Goal: Find specific page/section: Find specific page/section

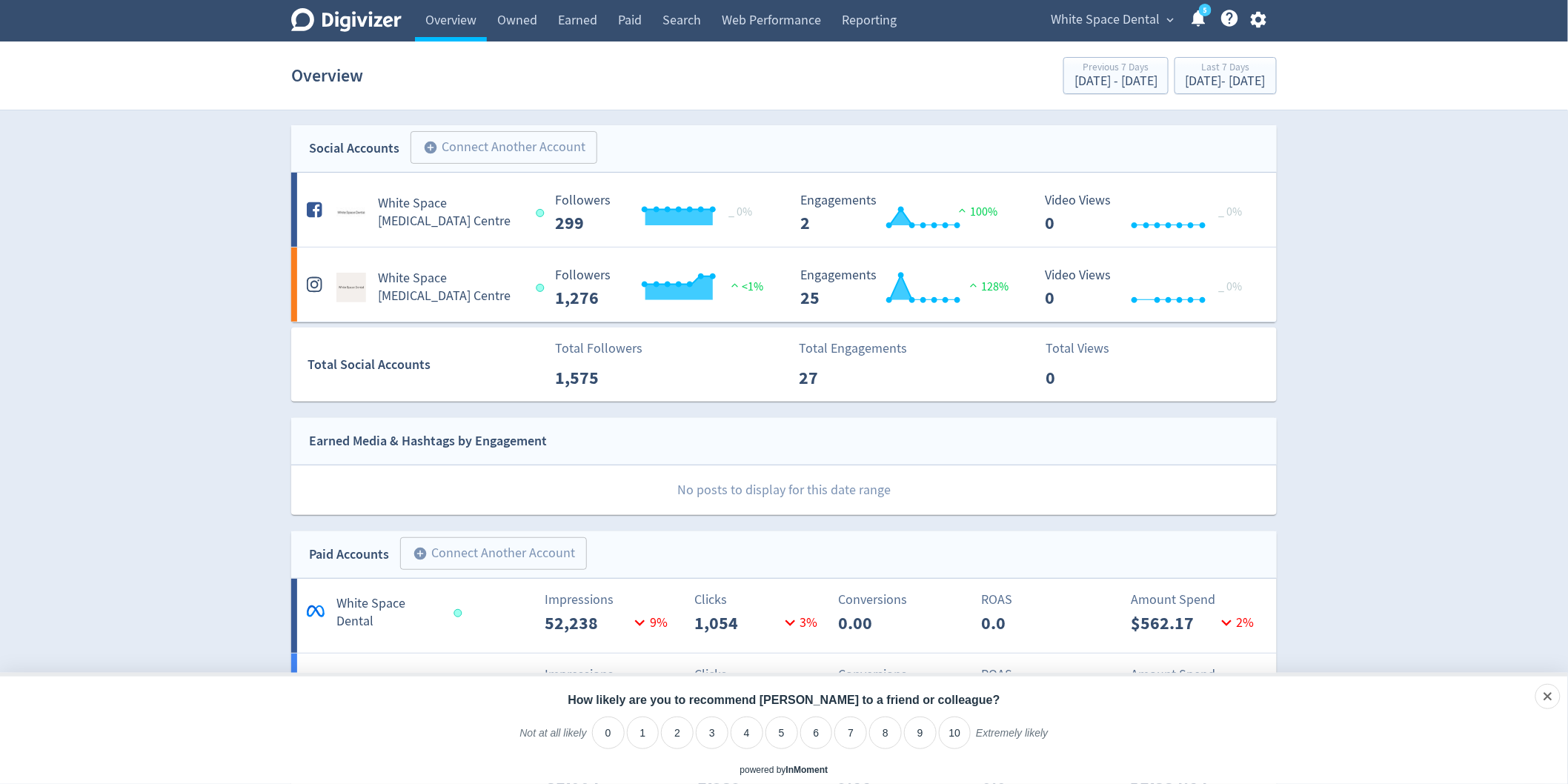
click at [1134, 25] on span "White Space Dental" at bounding box center [1105, 20] width 109 height 24
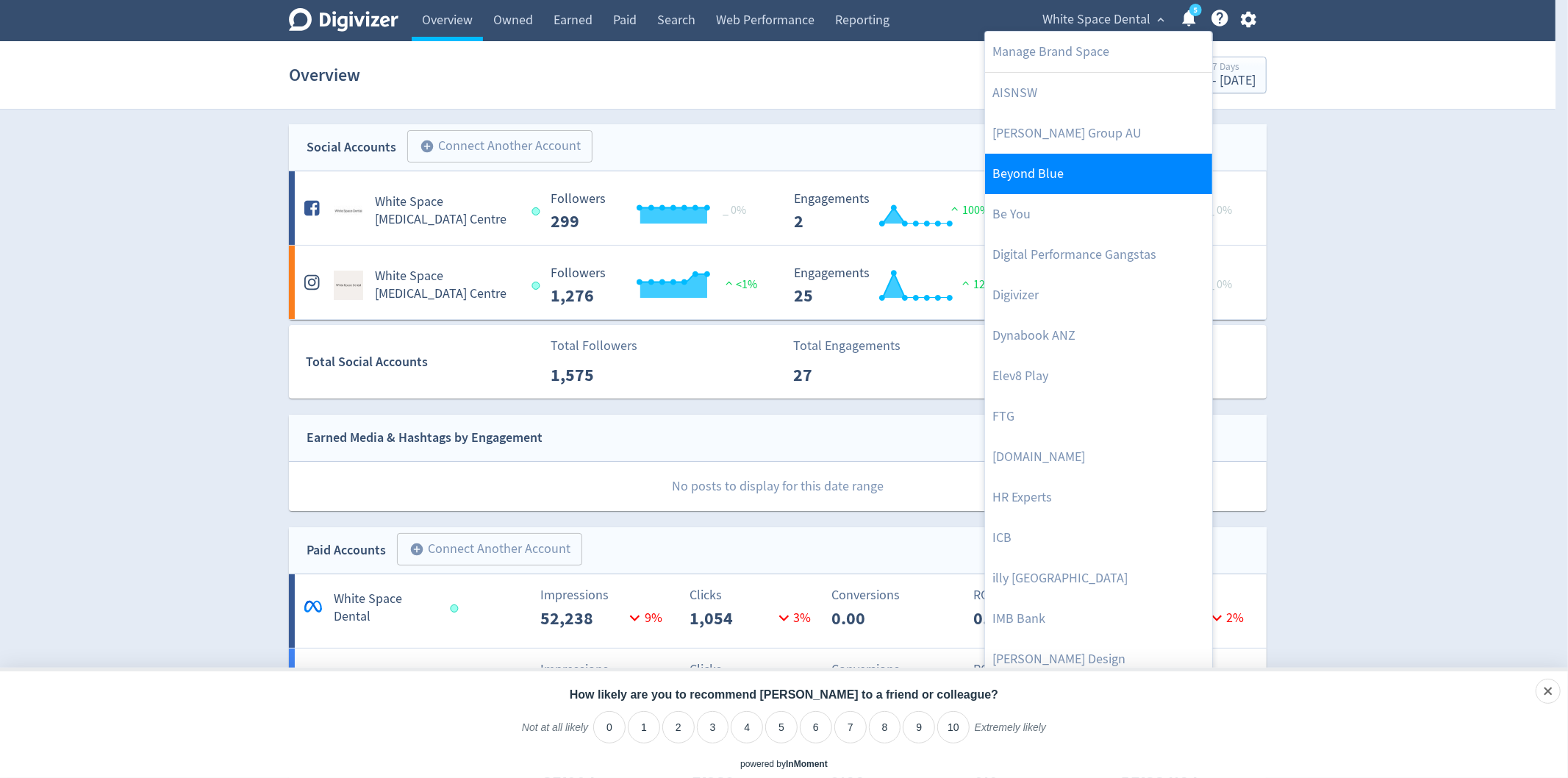
click at [1044, 162] on link "Beyond Blue" at bounding box center [1099, 174] width 227 height 40
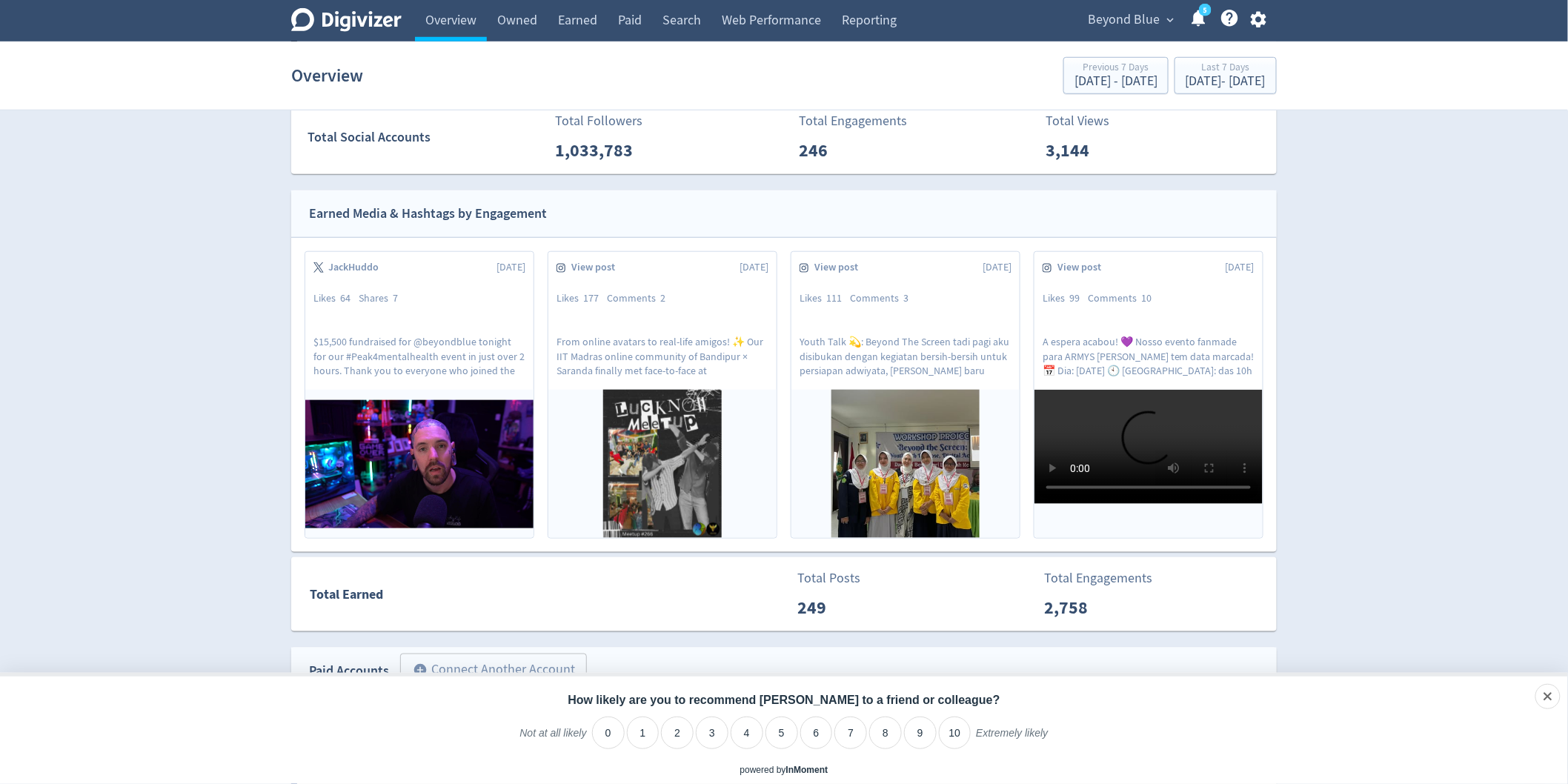
scroll to position [412, 0]
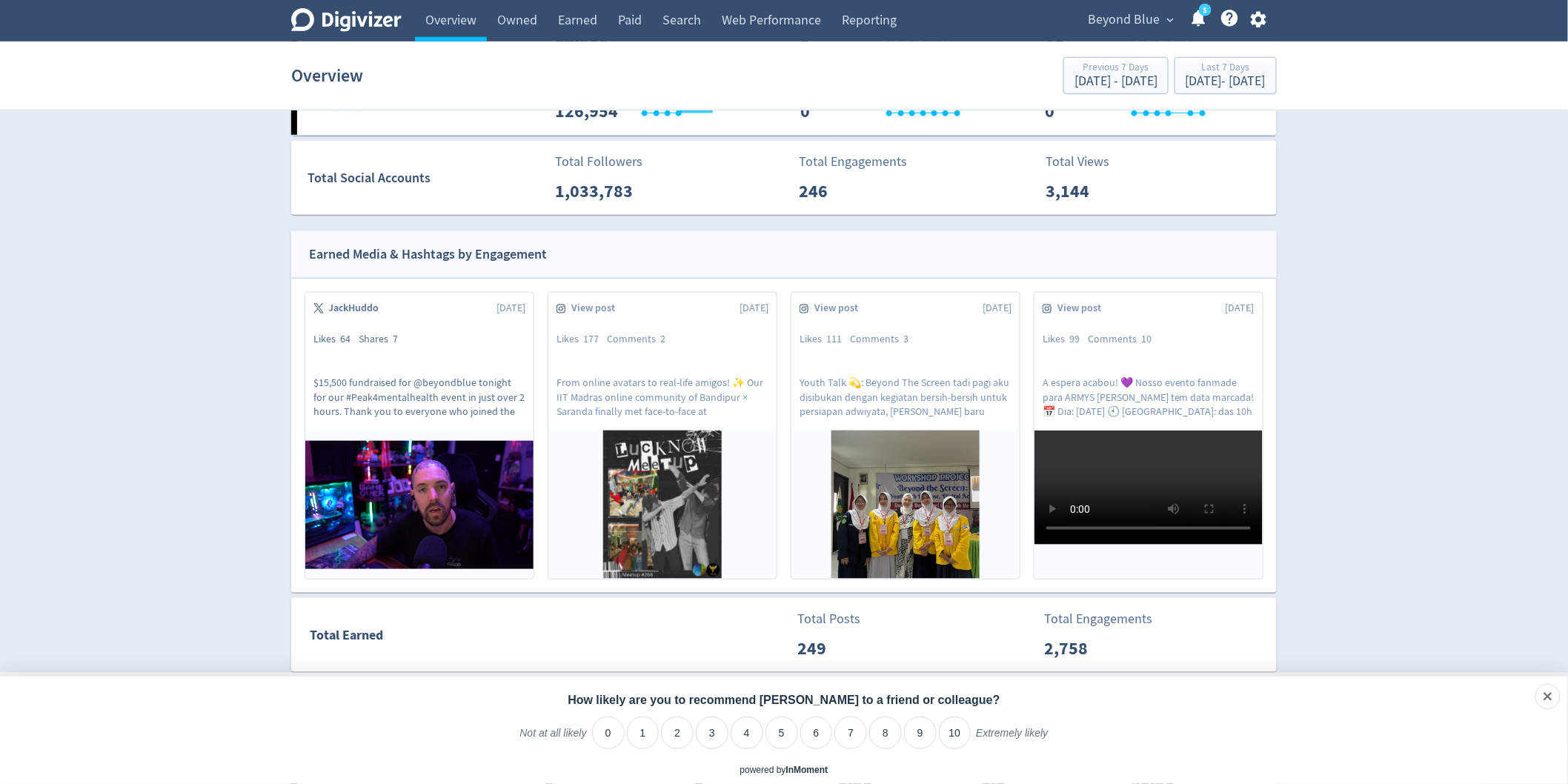
click at [393, 391] on p "$15,500 fundraised for @beyondblue tonight for our #Peak4mentalhealth event in …" at bounding box center [420, 396] width 212 height 42
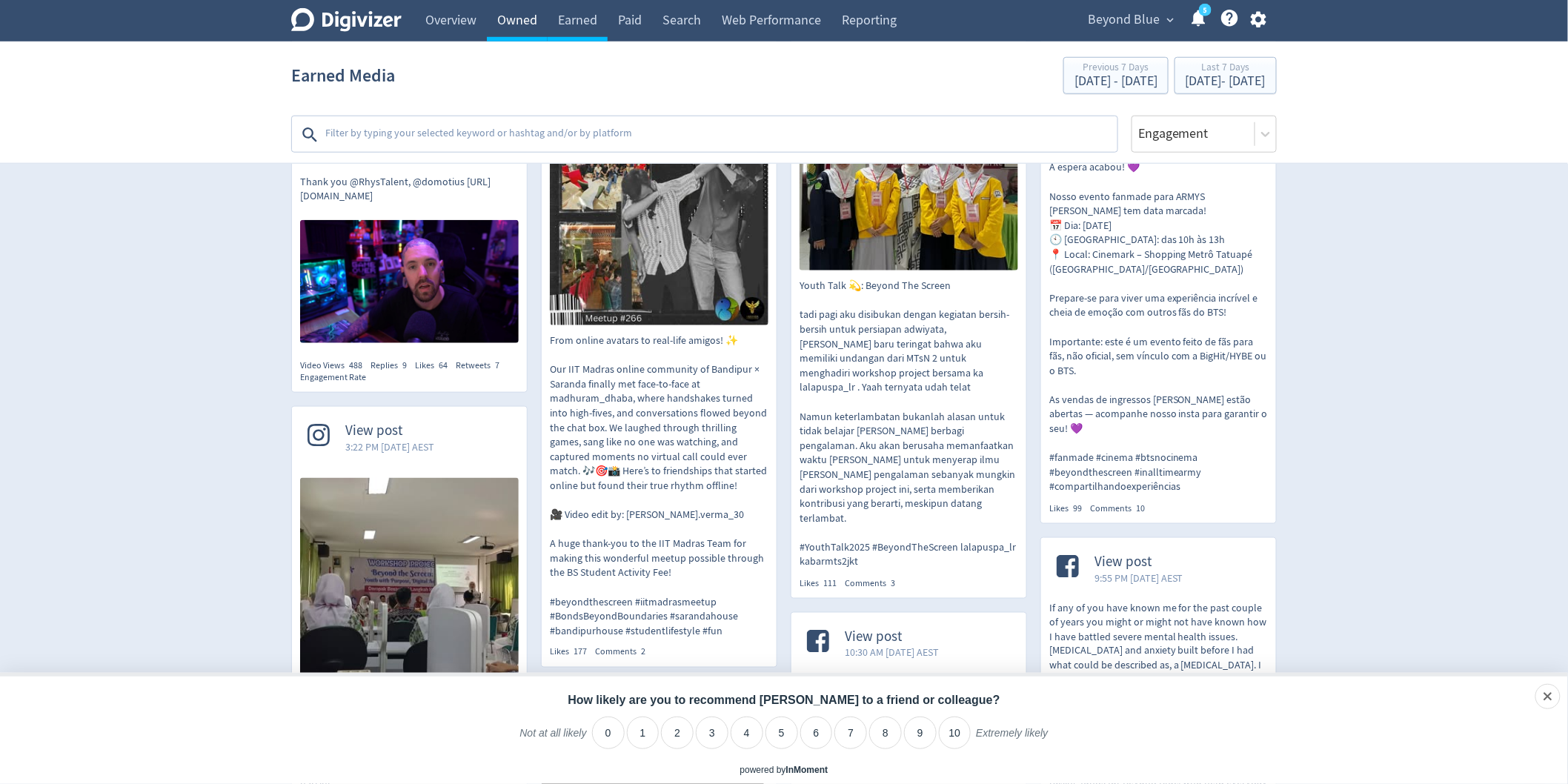
scroll to position [494, 0]
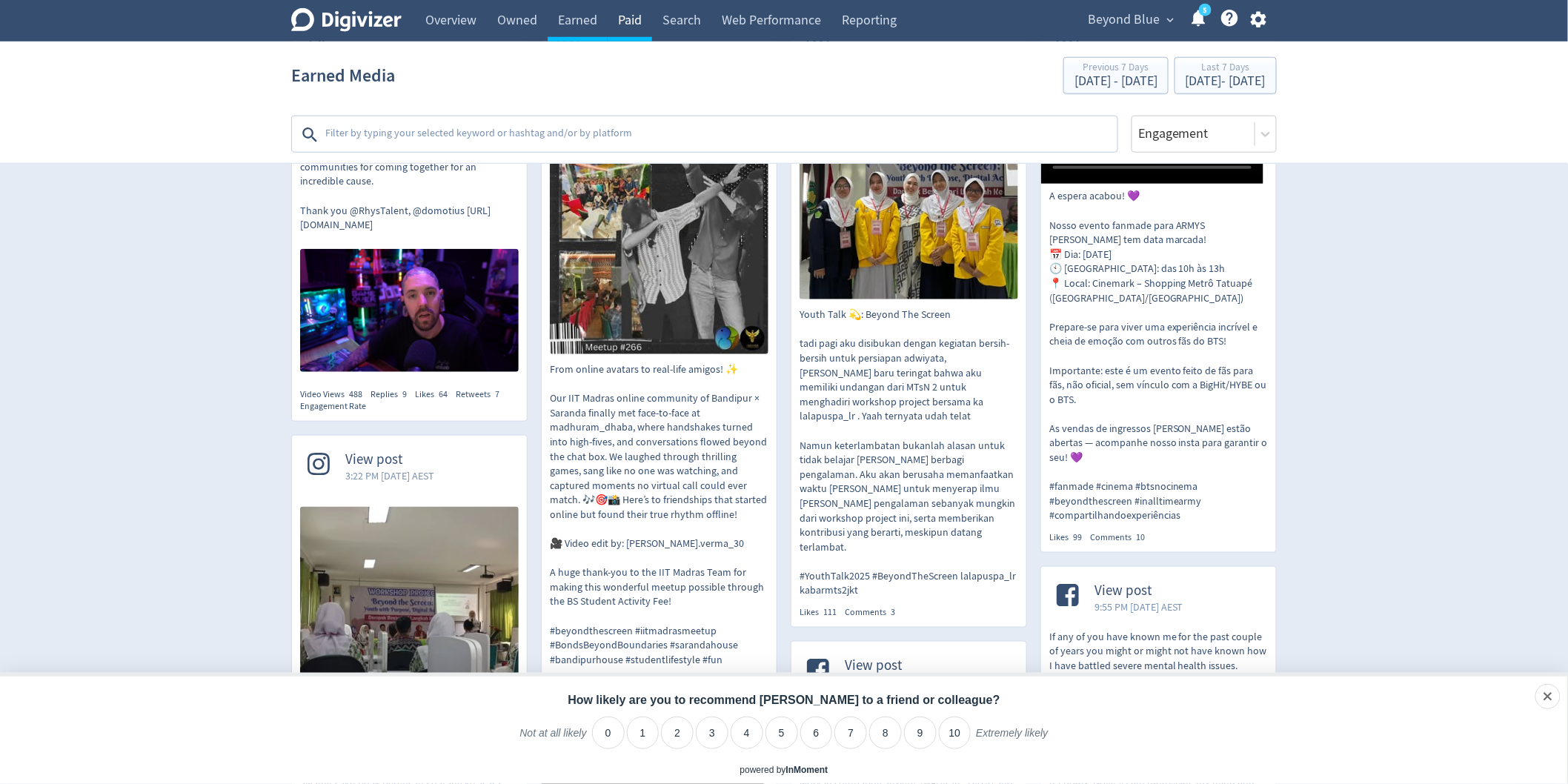
drag, startPoint x: 658, startPoint y: 28, endPoint x: 643, endPoint y: 28, distance: 15.0
click at [656, 28] on link "Search" at bounding box center [682, 20] width 59 height 42
click at [639, 28] on link "Paid" at bounding box center [629, 20] width 44 height 42
